Goal: Transaction & Acquisition: Purchase product/service

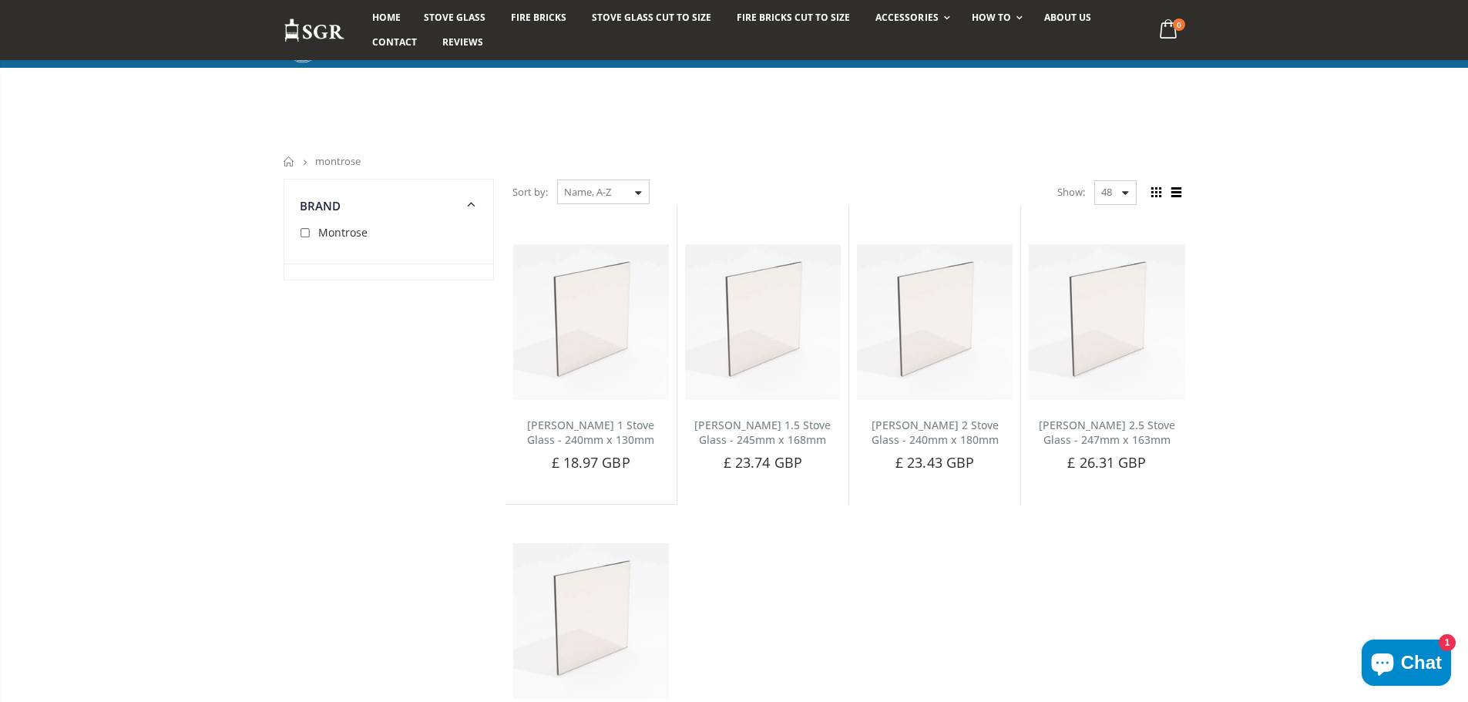
scroll to position [154, 0]
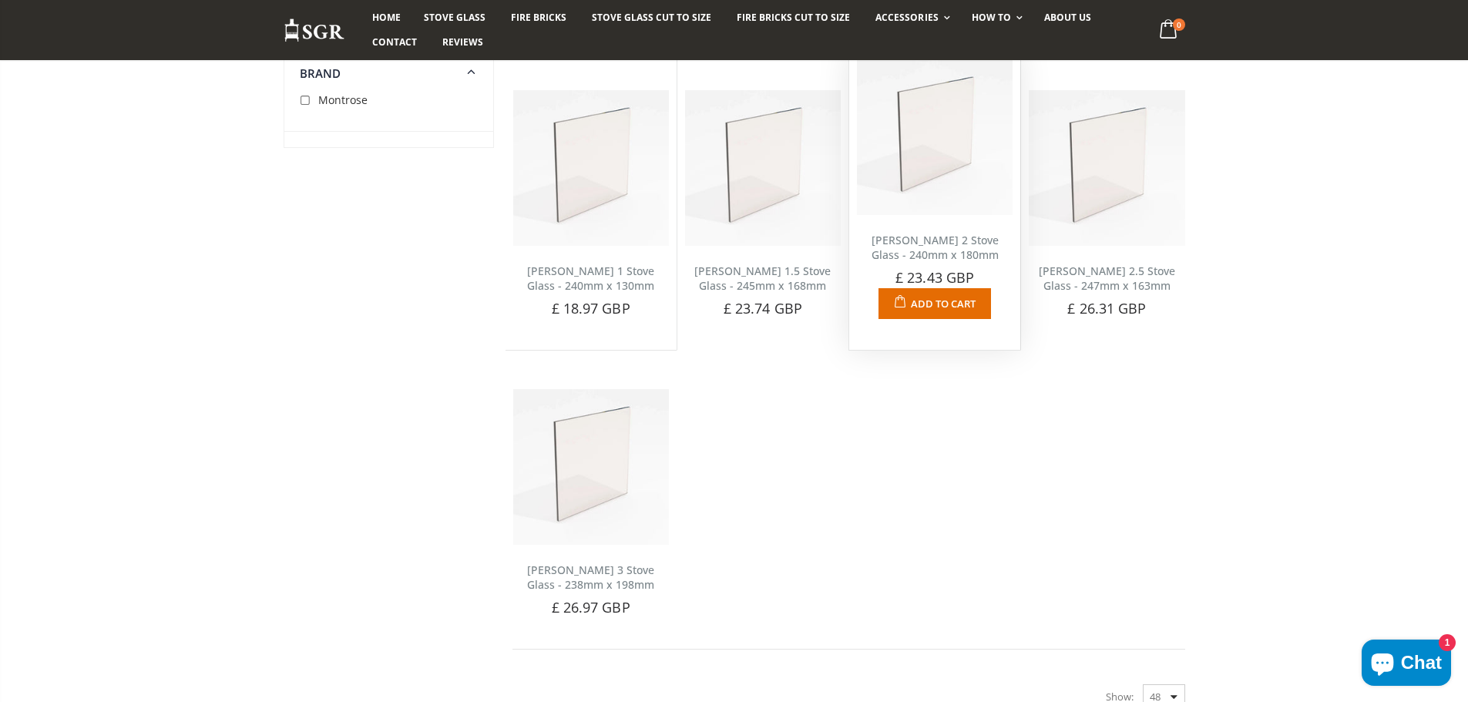
click at [894, 258] on link "[PERSON_NAME] 2 Stove Glass - 240mm x 180mm" at bounding box center [934, 247] width 127 height 29
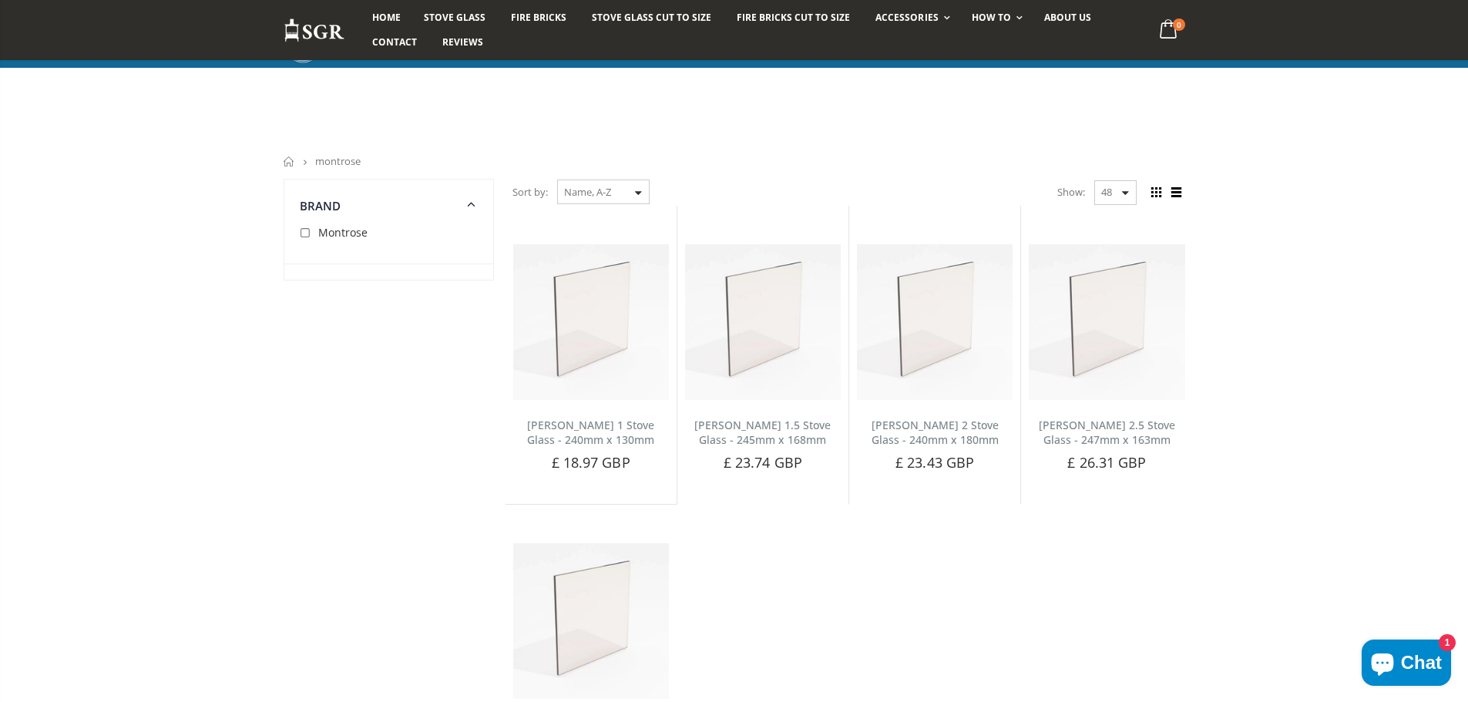
scroll to position [154, 0]
